Goal: Find specific page/section: Find specific page/section

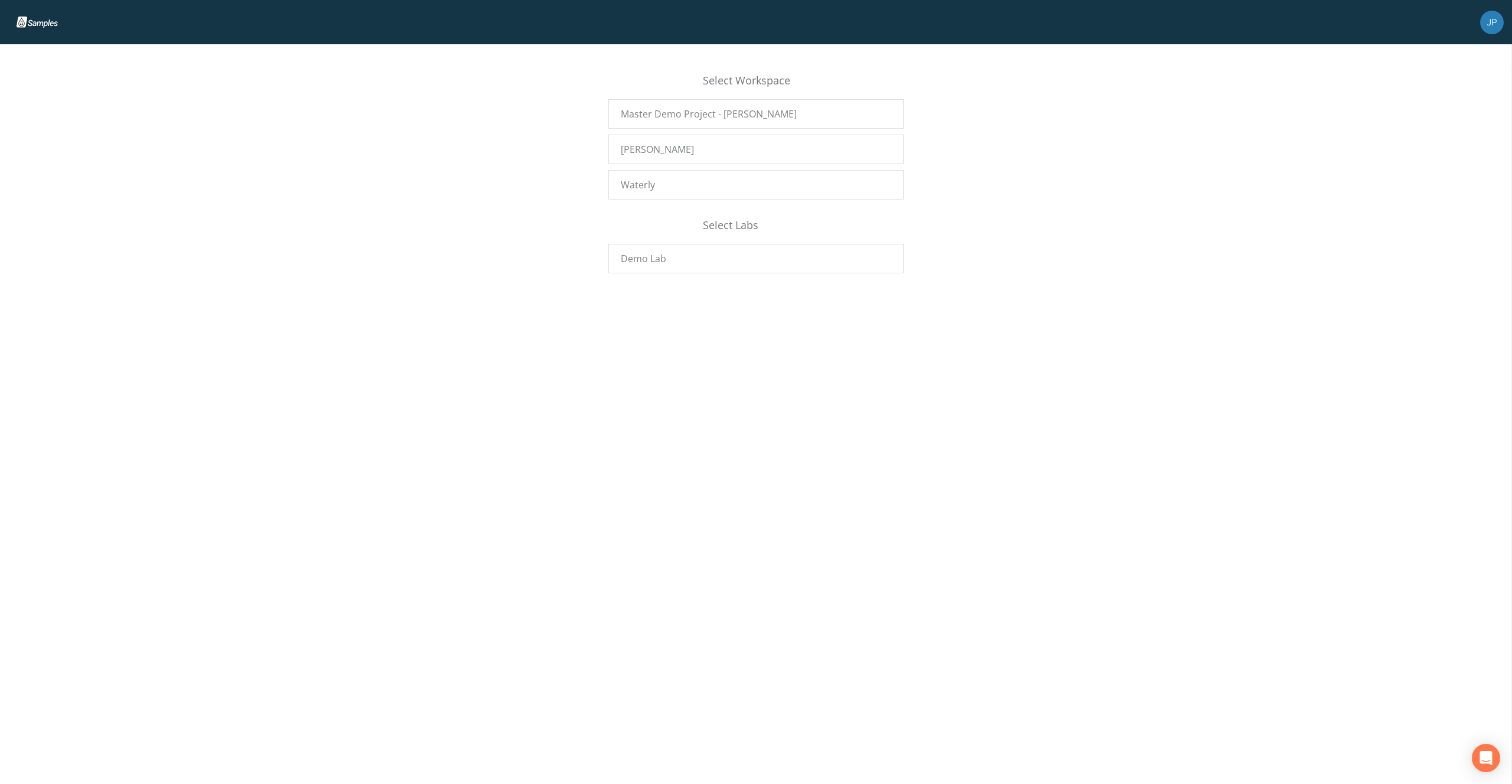
click at [448, 203] on div "Select Workspace Master Demo Project - [PERSON_NAME] [PERSON_NAME] Waterly Sele…" at bounding box center [756, 168] width 1512 height 224
click at [28, 23] on img at bounding box center [44, 22] width 56 height 11
click at [37, 23] on img at bounding box center [44, 22] width 56 height 11
click at [425, 169] on div "Select Workspace Master Demo Project - [PERSON_NAME] [PERSON_NAME] Waterly Sele…" at bounding box center [756, 168] width 1512 height 224
click at [474, 118] on div "Select Workspace Master Demo Project - [PERSON_NAME] [PERSON_NAME] Waterly Sele…" at bounding box center [756, 168] width 1512 height 224
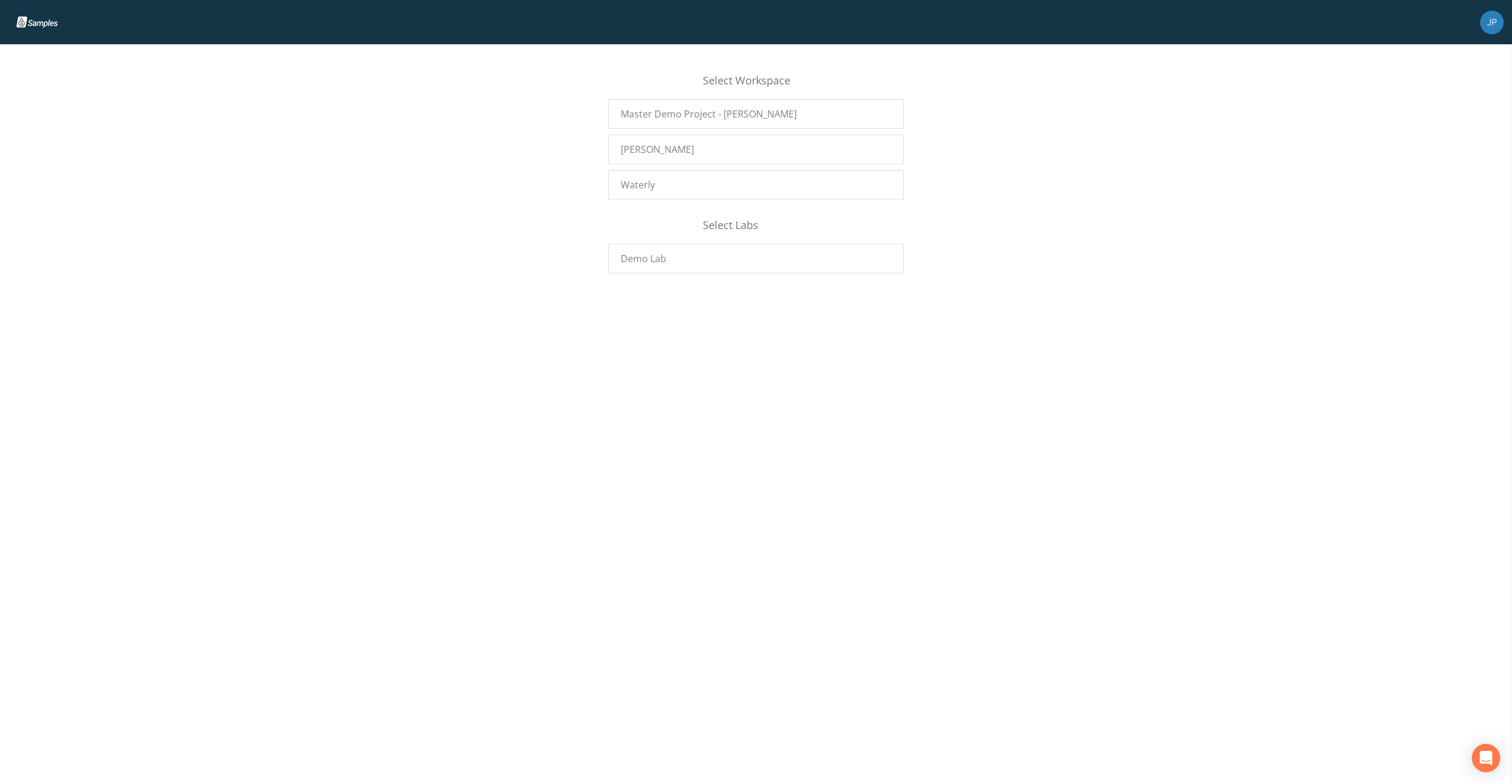
click at [454, 93] on div "Select Workspace Master Demo Project - [PERSON_NAME] [PERSON_NAME] Waterly Sele…" at bounding box center [756, 168] width 1512 height 224
click at [547, 121] on div "Select Workspace Master Demo Project - [PERSON_NAME] [PERSON_NAME] Waterly Sele…" at bounding box center [756, 168] width 1512 height 224
click at [676, 155] on div "[PERSON_NAME]" at bounding box center [756, 149] width 296 height 29
click at [1496, 27] on img at bounding box center [1492, 23] width 23 height 23
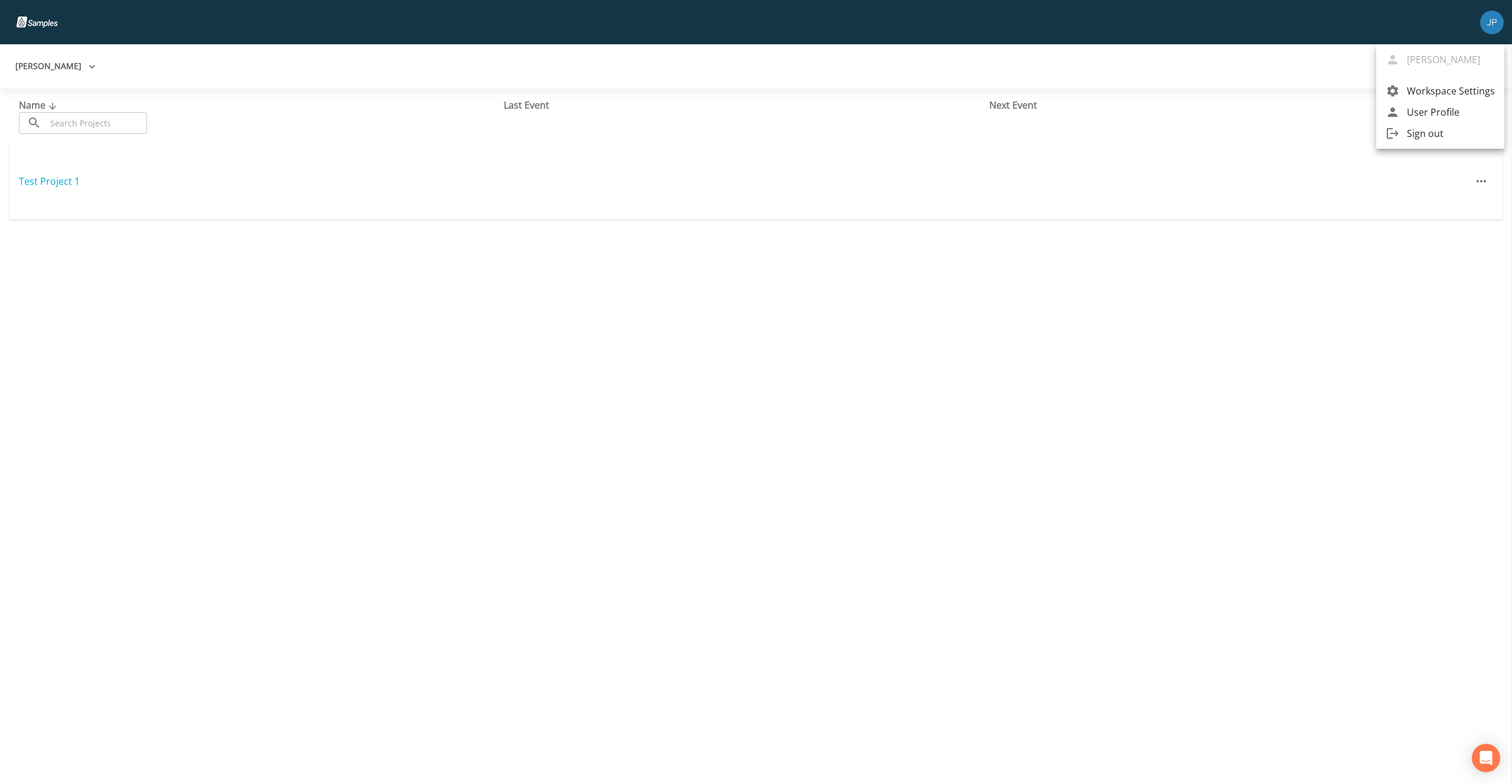
click at [1433, 95] on span "Workspace Settings" at bounding box center [1451, 90] width 88 height 14
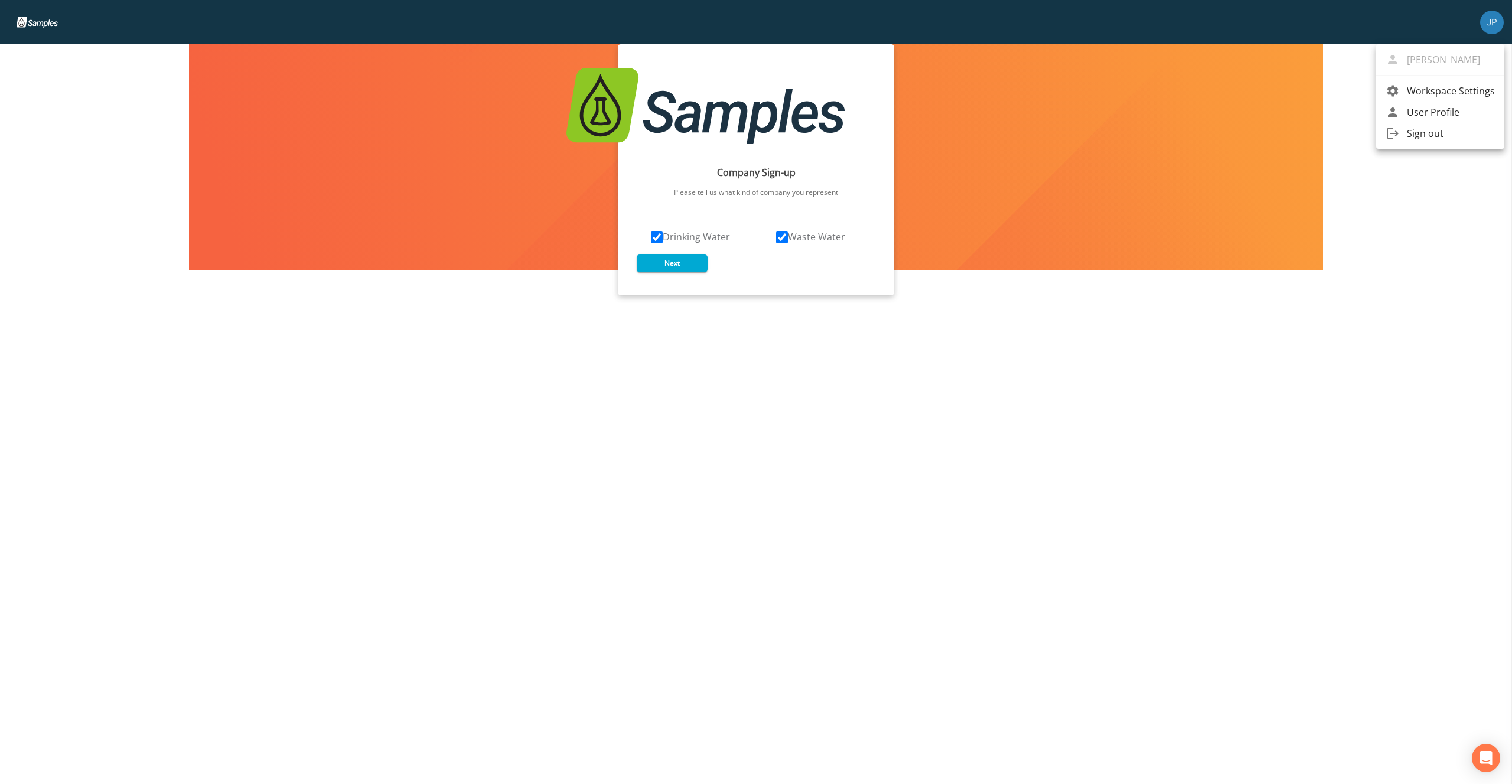
click at [1349, 164] on div at bounding box center [756, 392] width 1512 height 784
click at [677, 263] on button "Next" at bounding box center [672, 263] width 71 height 18
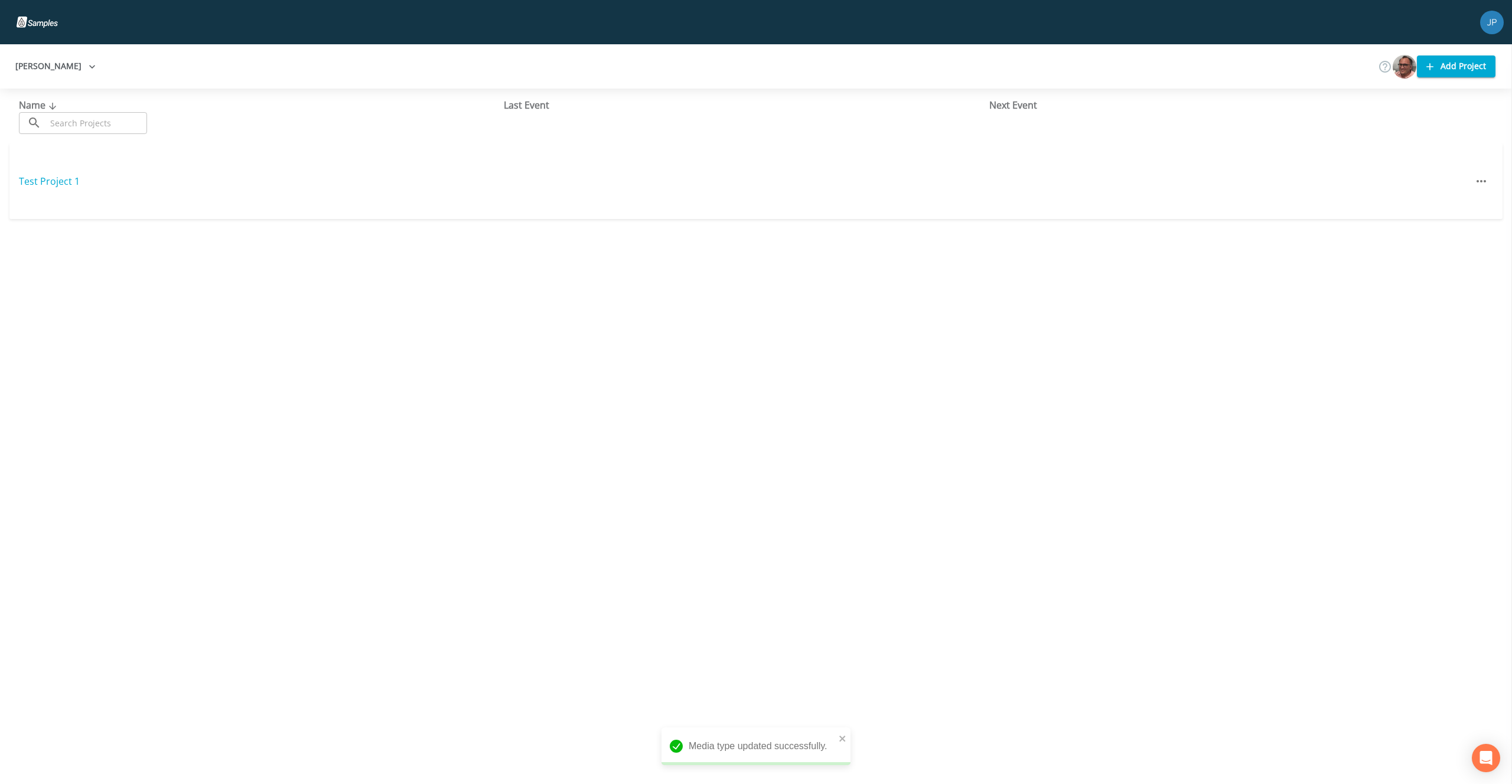
click at [1484, 26] on img at bounding box center [1492, 23] width 23 height 23
click at [964, 302] on div at bounding box center [756, 392] width 1512 height 784
click at [62, 183] on link "Test Project 1" at bounding box center [49, 182] width 61 height 13
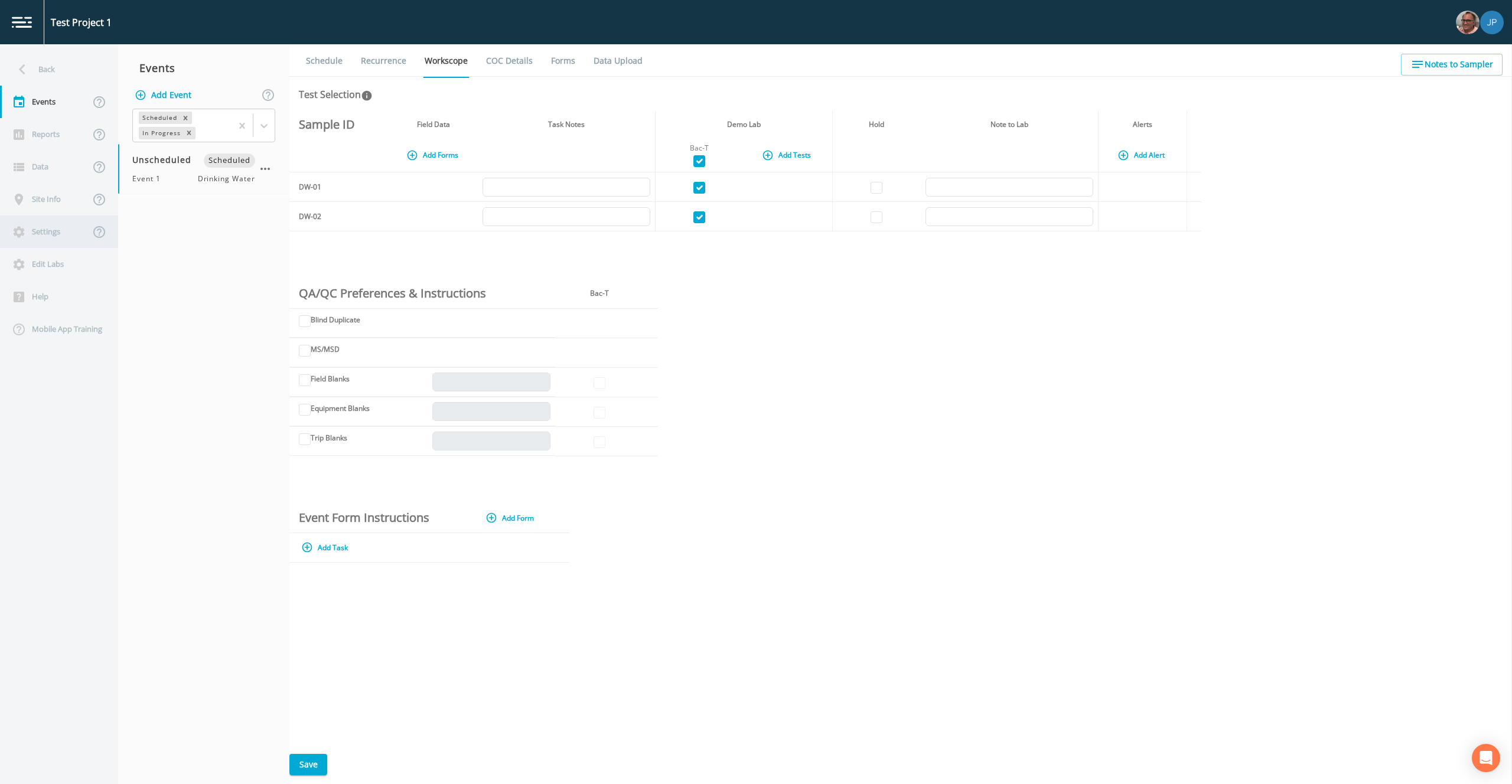
click at [65, 233] on div "Settings" at bounding box center [44, 231] width 90 height 33
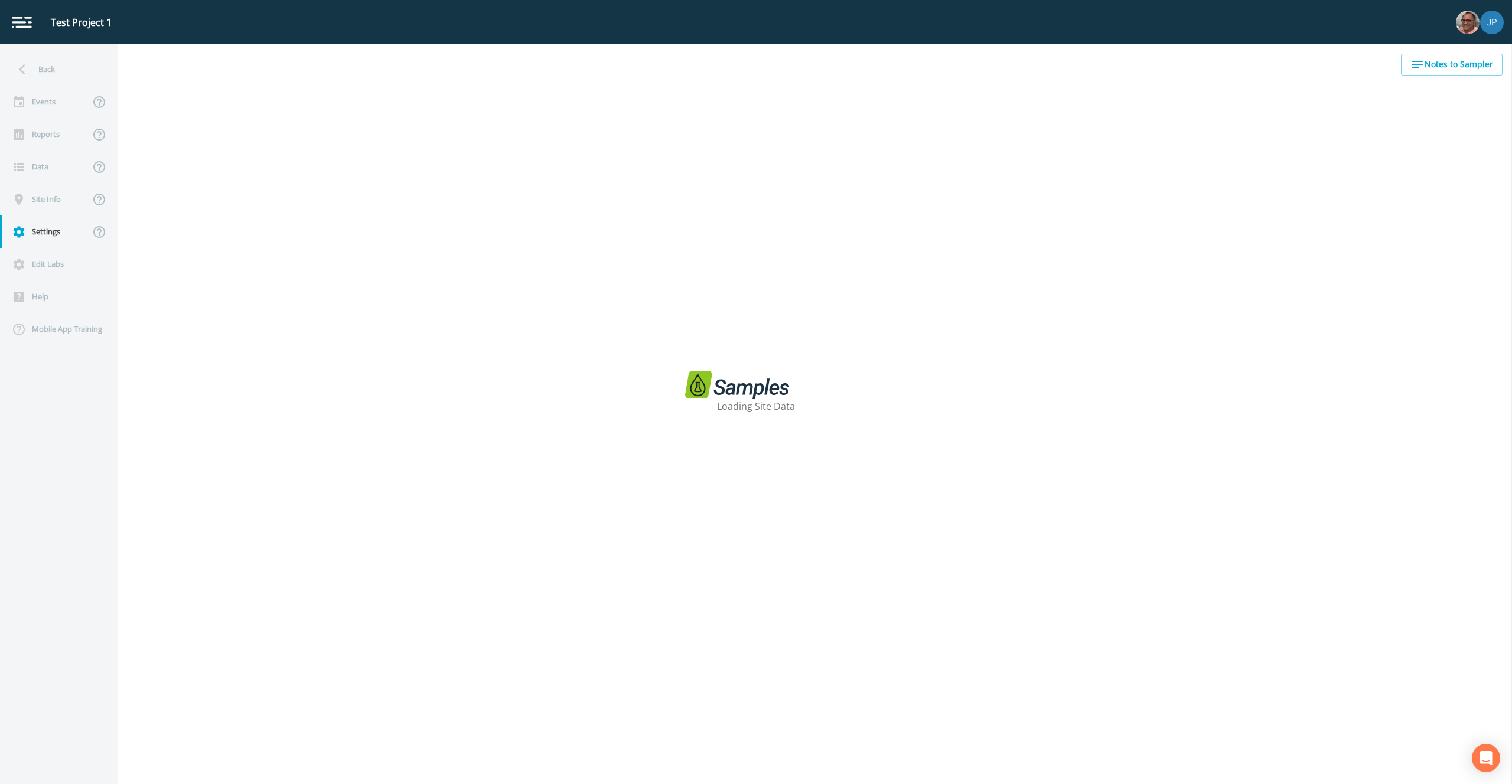
select select "9f985e45-a595-4cc2-8965-bc781849656a"
select select "United States"
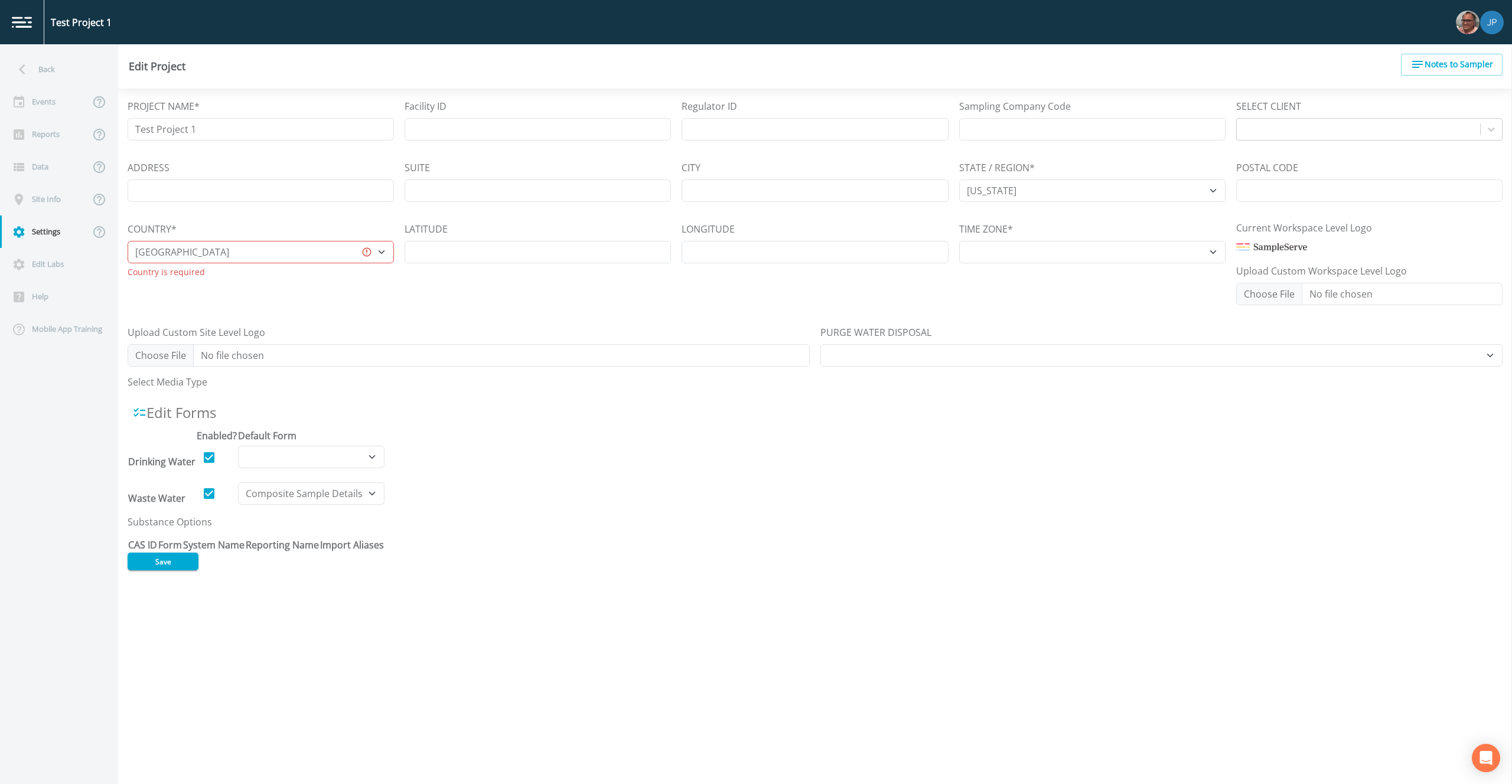
select select "US/Central"
click at [400, 431] on form "PROJECT NAME* Test Project 1 Facility ID Regulator ID Sampling Company Code SEL…" at bounding box center [815, 334] width 1375 height 472
click at [52, 109] on div "Events" at bounding box center [44, 101] width 90 height 33
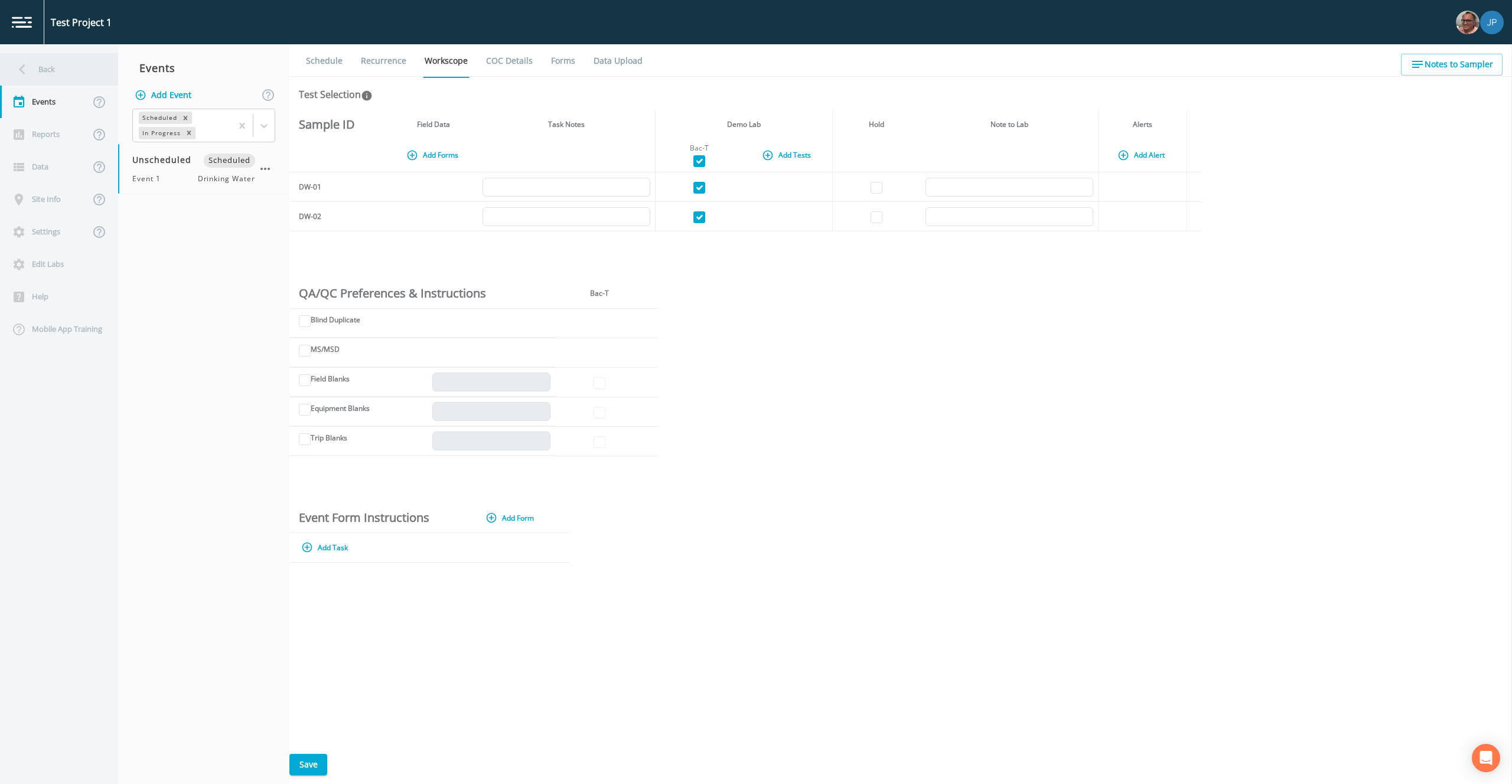
click at [65, 70] on div "Back" at bounding box center [53, 69] width 106 height 33
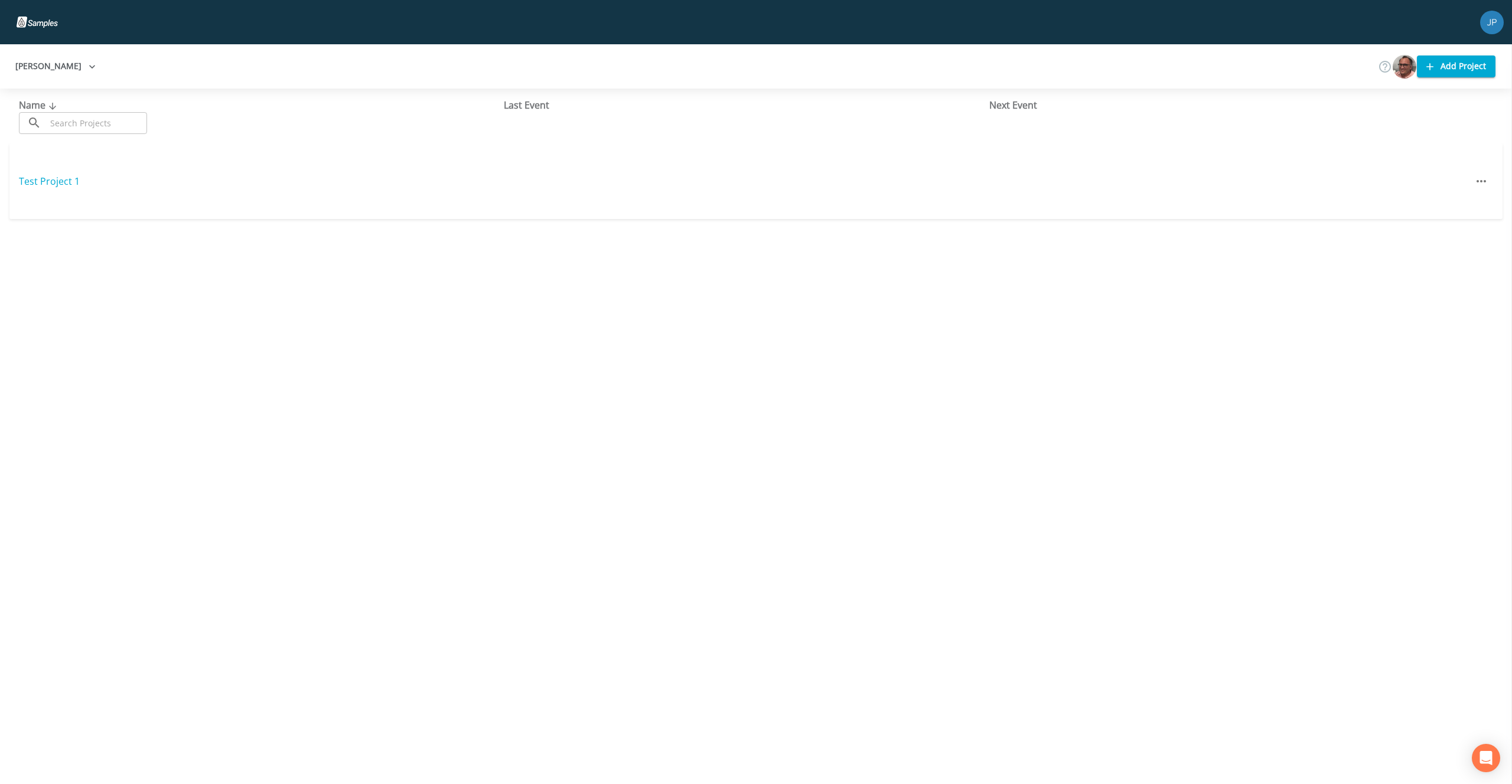
click at [86, 67] on icon "button" at bounding box center [92, 67] width 12 height 12
click at [224, 156] on div at bounding box center [756, 392] width 1512 height 784
click at [31, 188] on link "Test Project 1" at bounding box center [49, 182] width 61 height 13
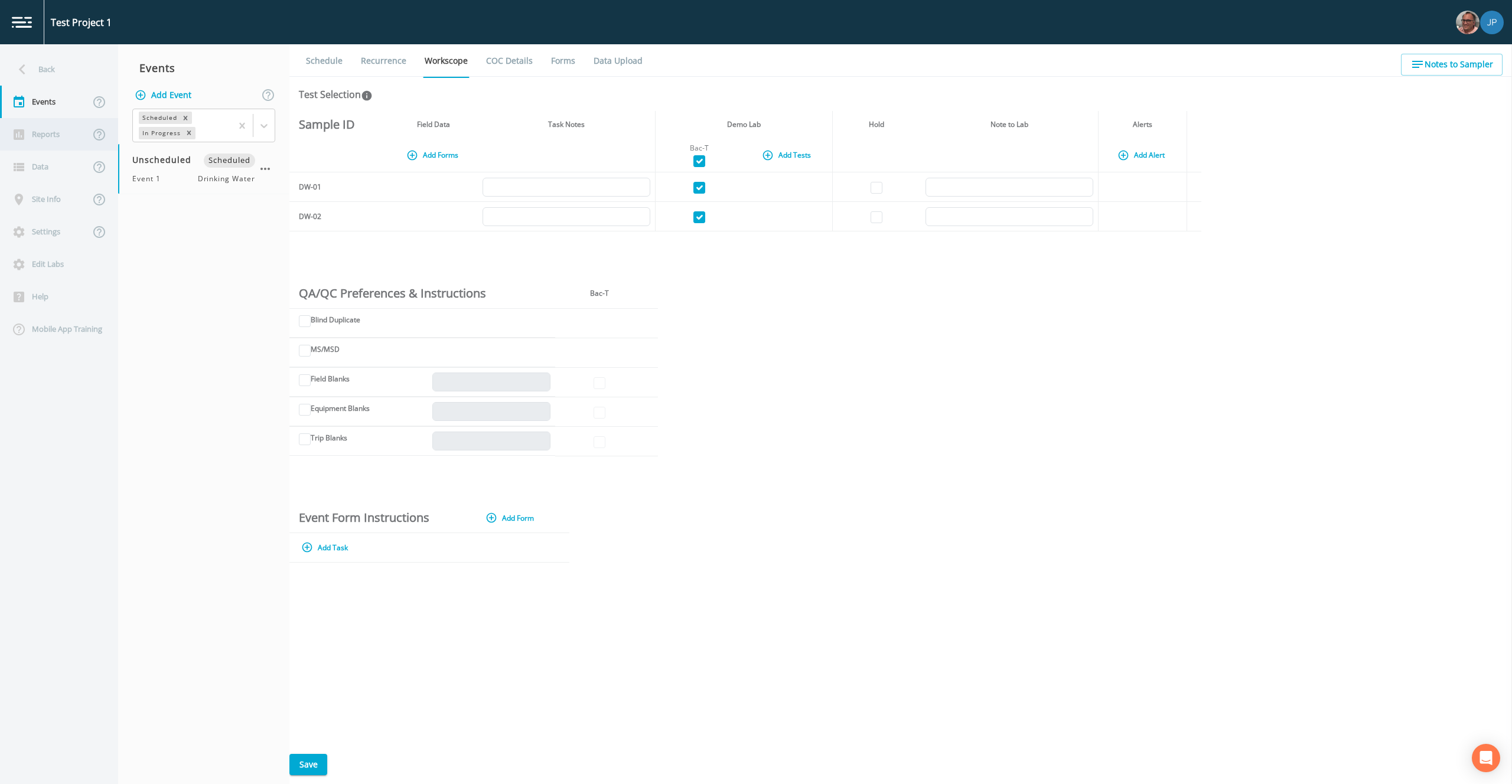
click at [45, 132] on div "Reports" at bounding box center [44, 134] width 90 height 33
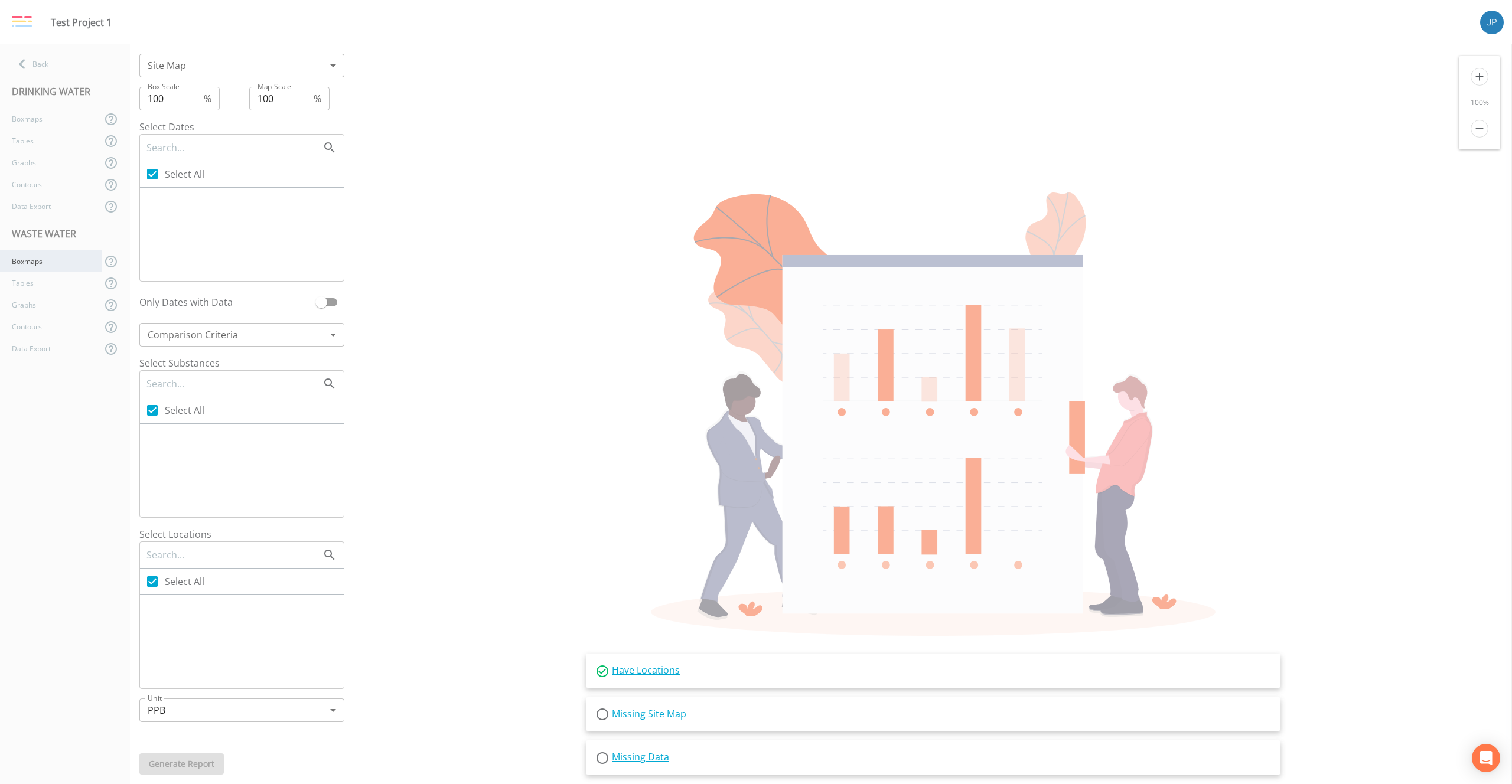
click at [53, 266] on div "Boxmaps" at bounding box center [50, 261] width 101 height 22
click at [51, 291] on div "Tables" at bounding box center [50, 283] width 101 height 22
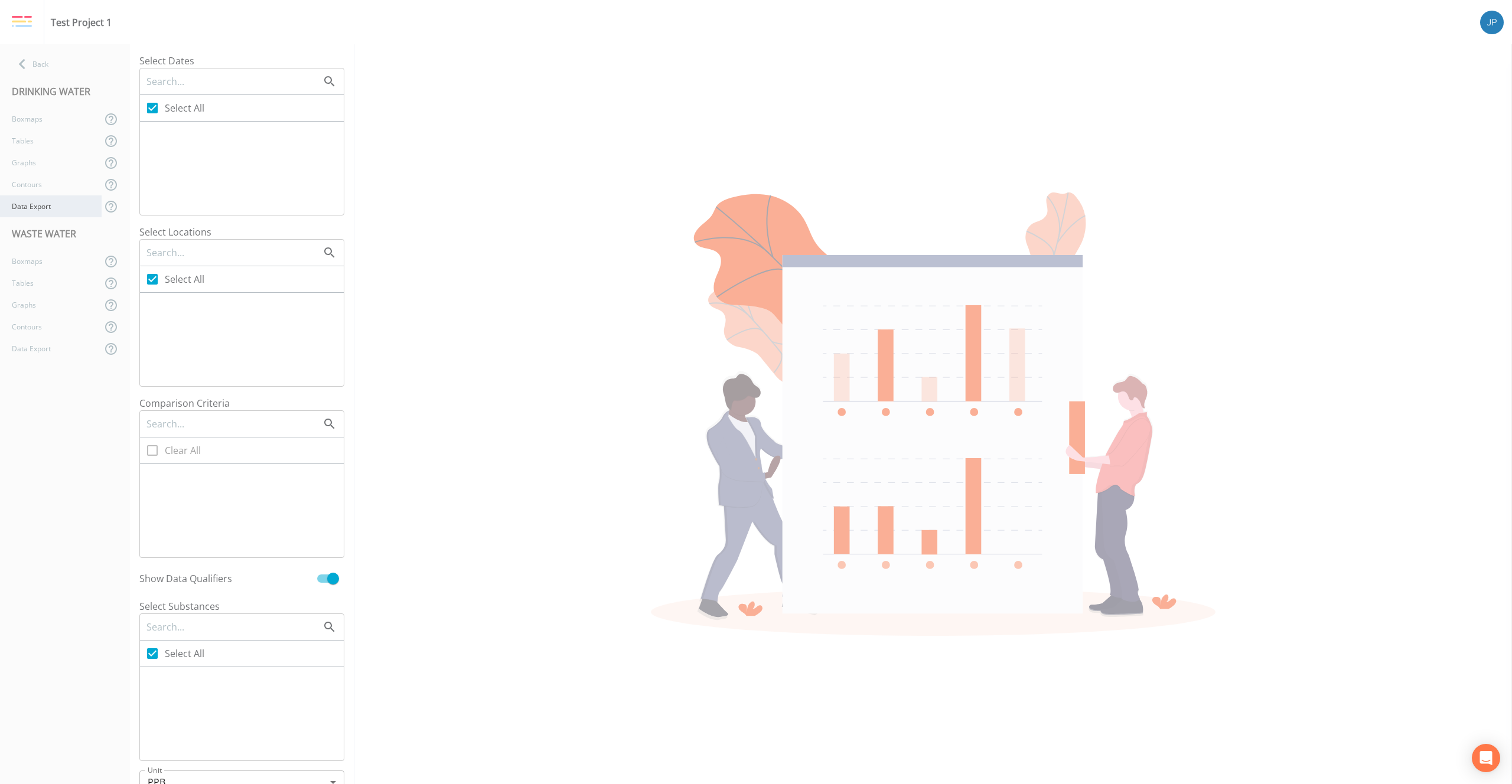
click at [51, 215] on div "Data Export" at bounding box center [50, 206] width 101 height 22
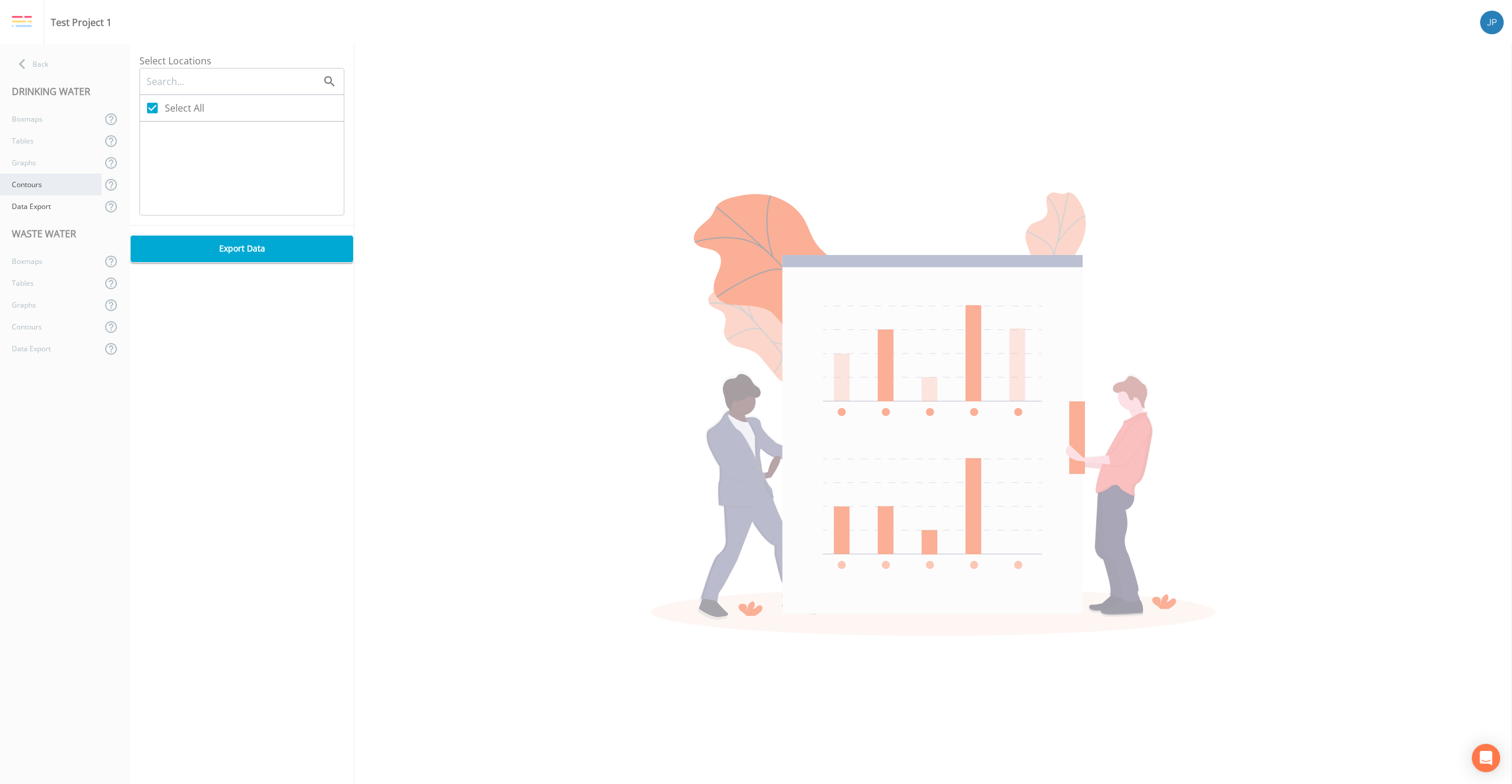
checkbox input "true"
click at [51, 194] on div "Contours" at bounding box center [50, 184] width 101 height 22
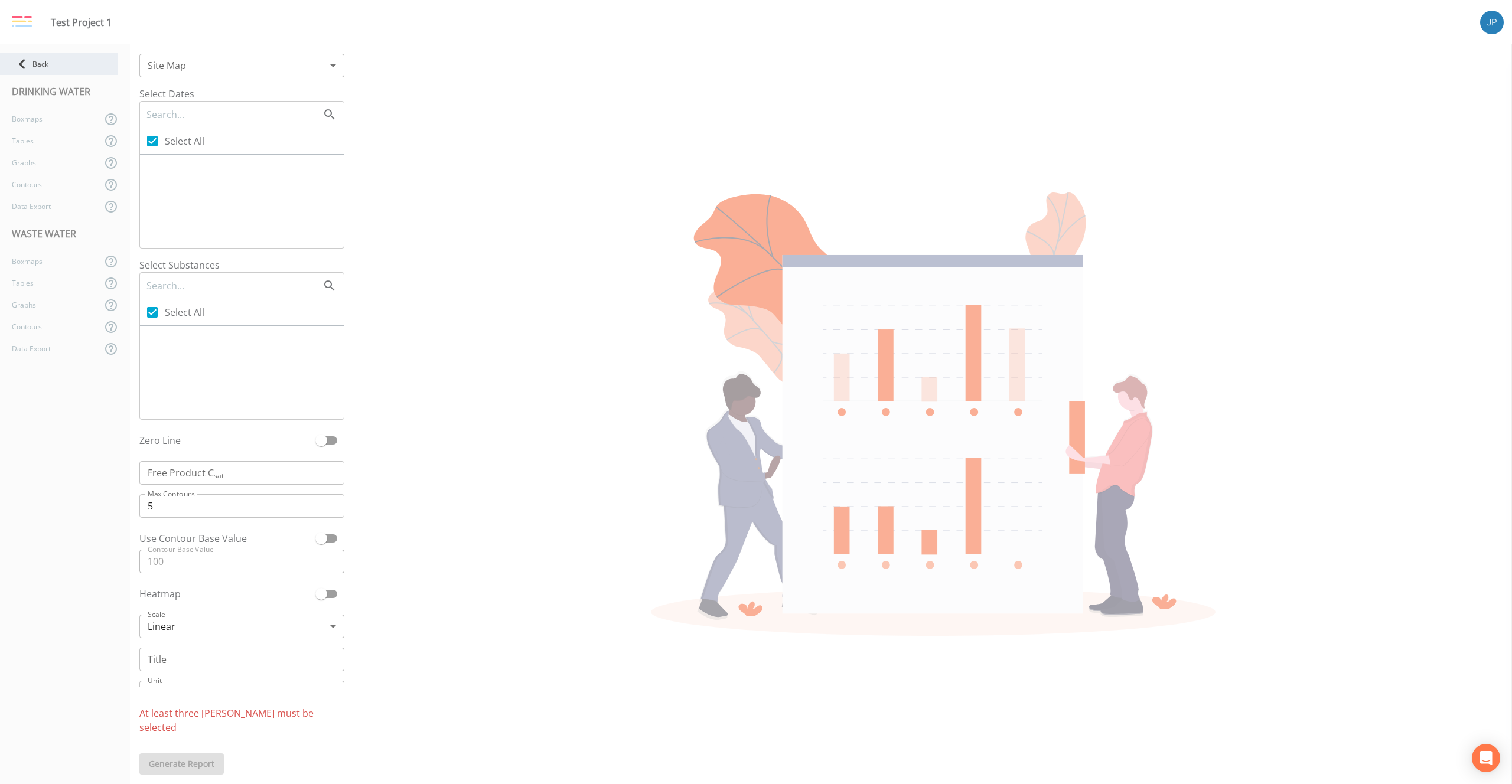
click at [42, 74] on div "Back" at bounding box center [59, 64] width 118 height 22
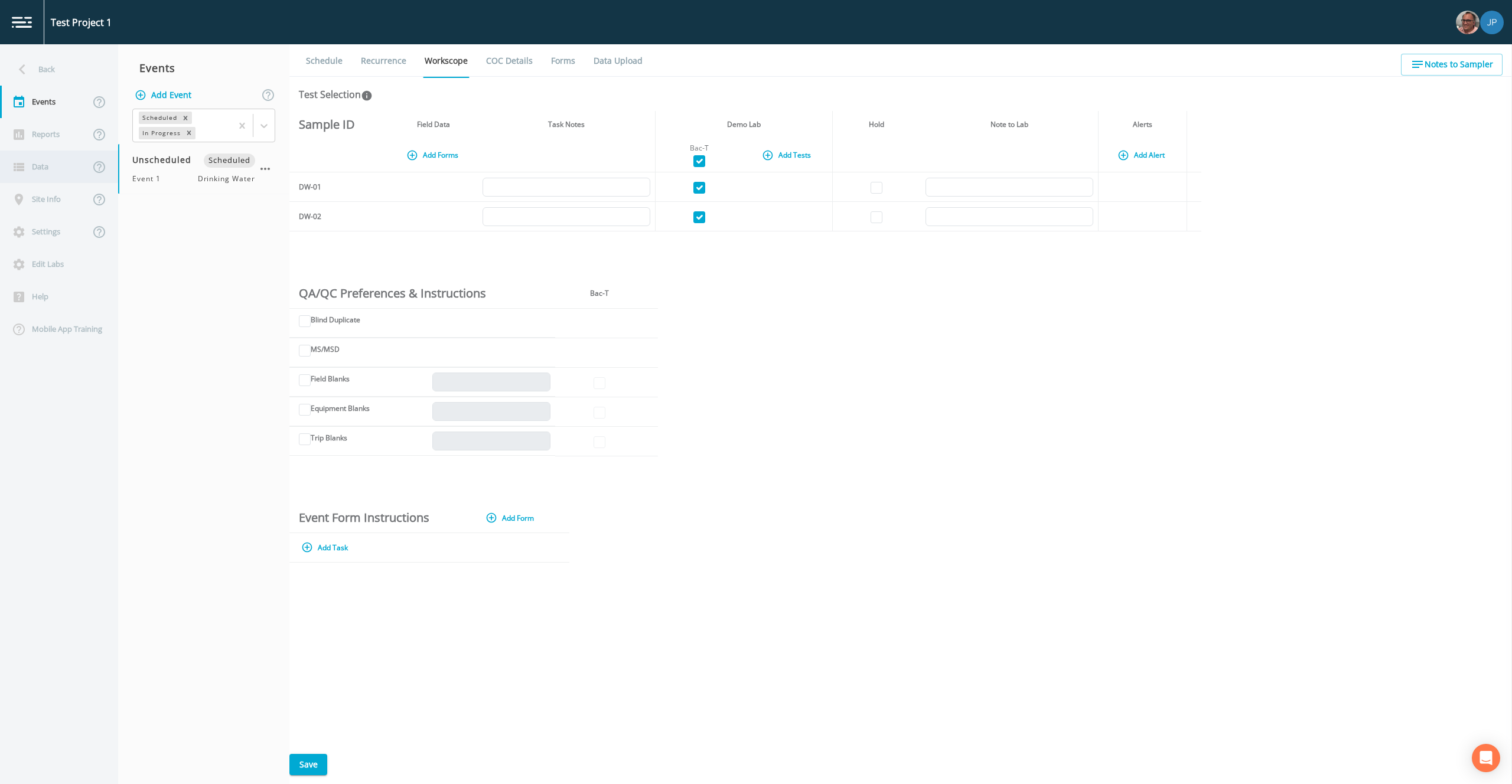
click at [54, 169] on div "Data" at bounding box center [44, 167] width 90 height 33
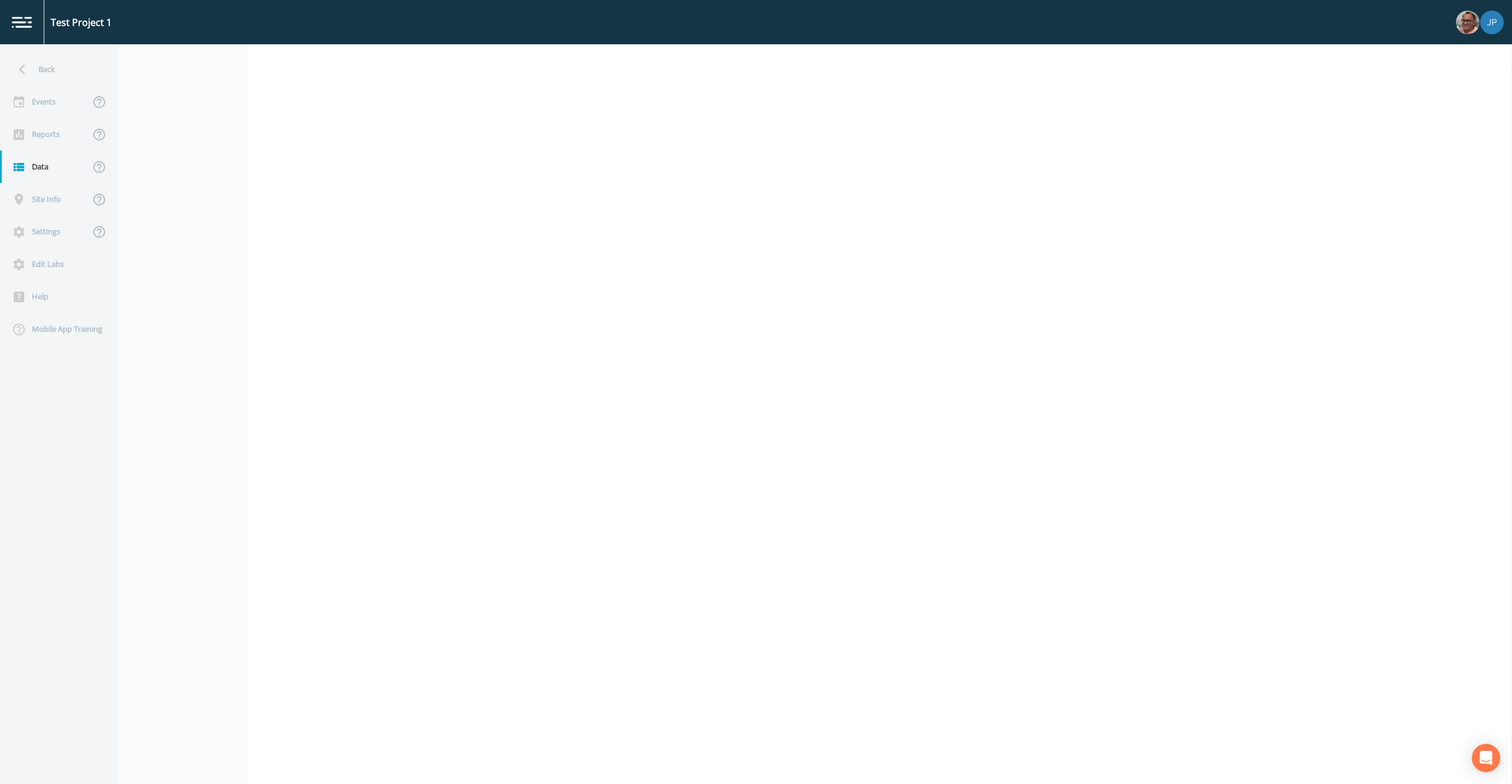
click at [148, 137] on nav at bounding box center [183, 415] width 130 height 740
click at [208, 139] on nav at bounding box center [183, 415] width 130 height 740
click at [55, 73] on div "Back" at bounding box center [53, 69] width 106 height 33
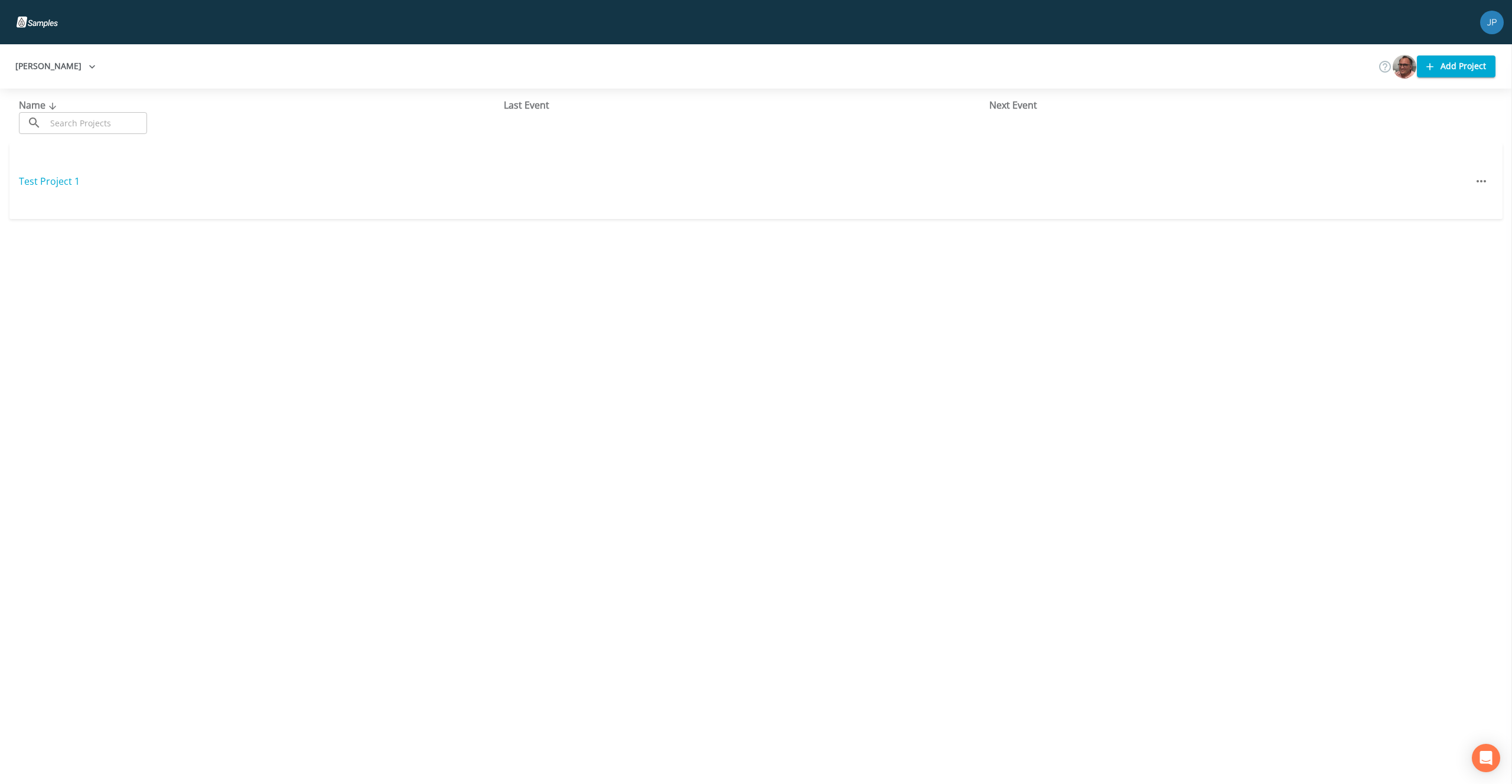
click at [204, 269] on div "Name ​ ​ Last Event Next Event Test Project 1" at bounding box center [756, 436] width 1512 height 696
click at [225, 278] on div "Name ​ ​ Last Event Next Event Test Project 1" at bounding box center [756, 436] width 1512 height 696
